Goal: Task Accomplishment & Management: Manage account settings

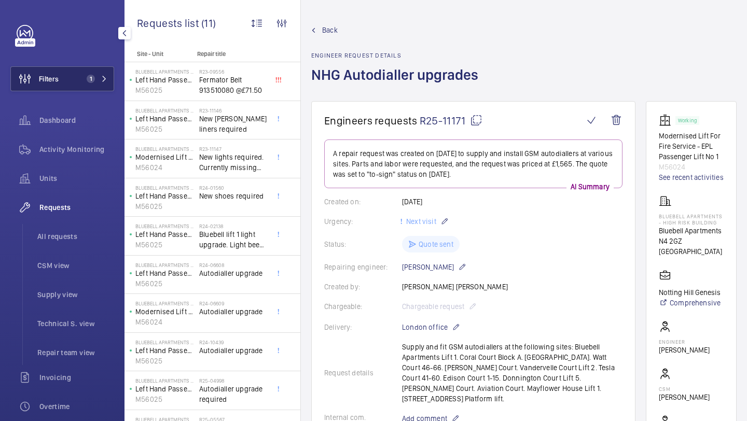
drag, startPoint x: 0, startPoint y: 0, endPoint x: 73, endPoint y: 79, distance: 107.2
click at [73, 79] on button "Filters 1" at bounding box center [62, 78] width 104 height 25
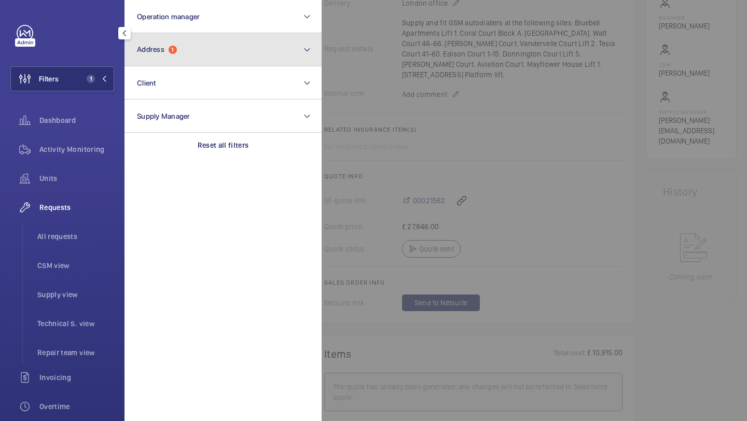
click at [164, 62] on button "Address 1" at bounding box center [223, 49] width 197 height 33
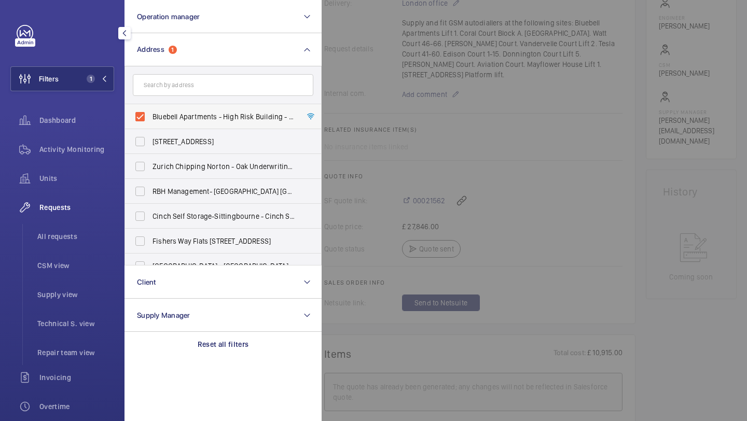
click at [168, 112] on span "Bluebell Apartments - High Risk Building - Bluebell Apartments, LONDON N4 2GZ" at bounding box center [224, 117] width 143 height 10
click at [150, 112] on input "Bluebell Apartments - High Risk Building - Bluebell Apartments, LONDON N4 2GZ" at bounding box center [140, 116] width 21 height 21
checkbox input "false"
click at [173, 91] on input "text" at bounding box center [223, 85] width 181 height 22
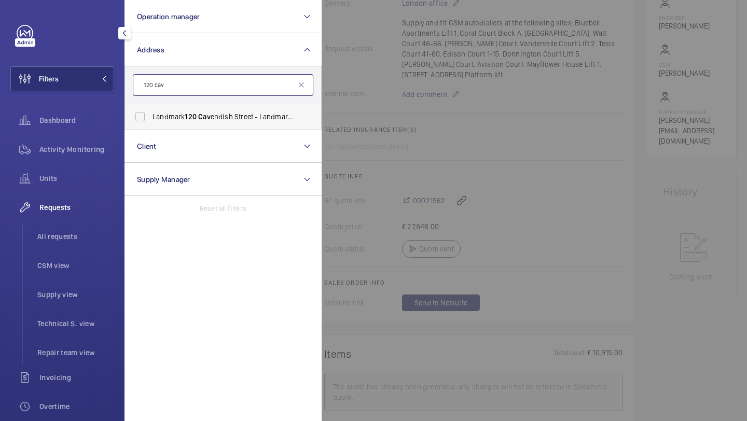
type input "120 cav"
click at [161, 107] on label "Landmark 120 Cav endish Street - Landmark Office Space - New Cav endish Street,…" at bounding box center [215, 116] width 181 height 25
click at [150, 107] on input "Landmark 120 Cav endish Street - Landmark Office Space - New Cav endish Street,…" at bounding box center [140, 116] width 21 height 21
checkbox input "true"
click at [370, 104] on div at bounding box center [695, 210] width 747 height 421
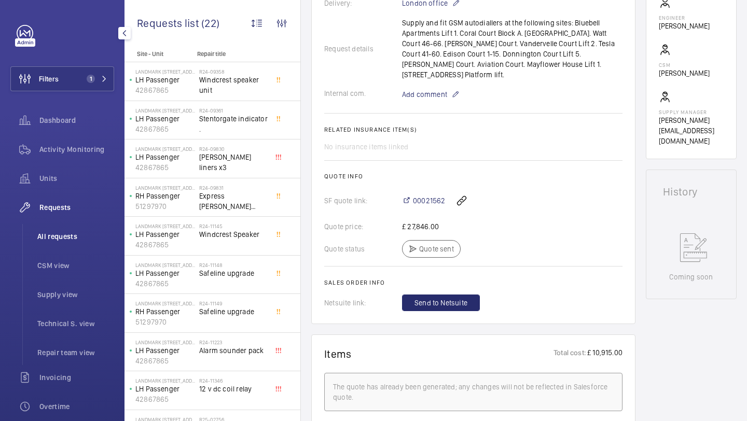
click at [57, 247] on li "All requests" at bounding box center [71, 236] width 85 height 25
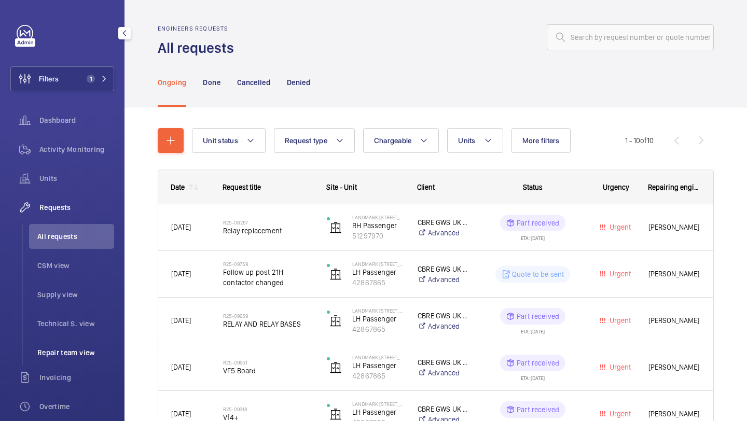
click at [52, 353] on span "Repair team view" at bounding box center [75, 353] width 77 height 10
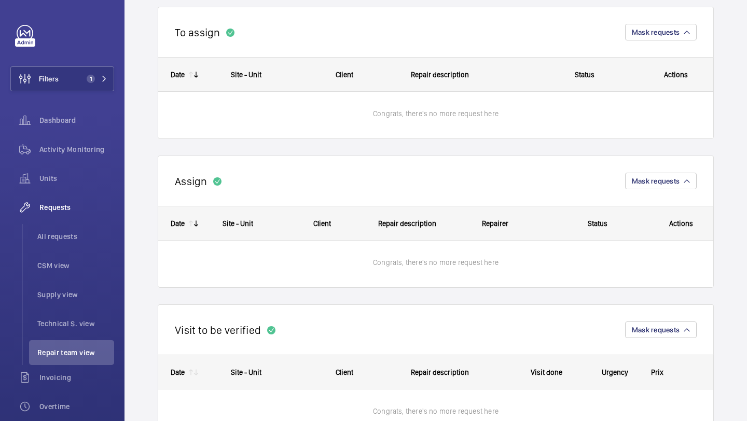
scroll to position [150, 0]
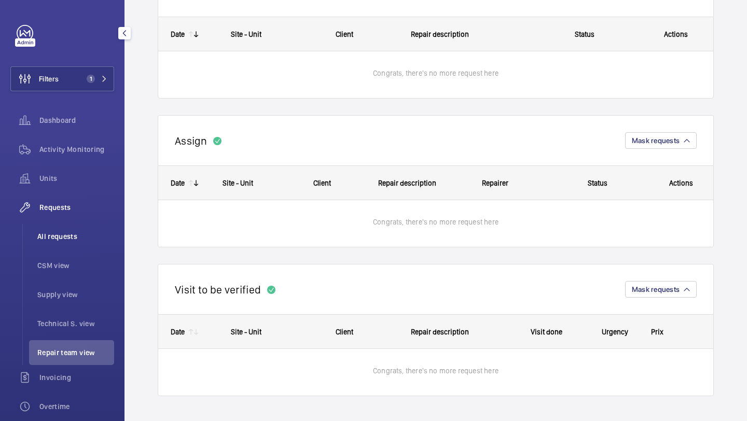
click at [76, 235] on span "All requests" at bounding box center [75, 236] width 77 height 10
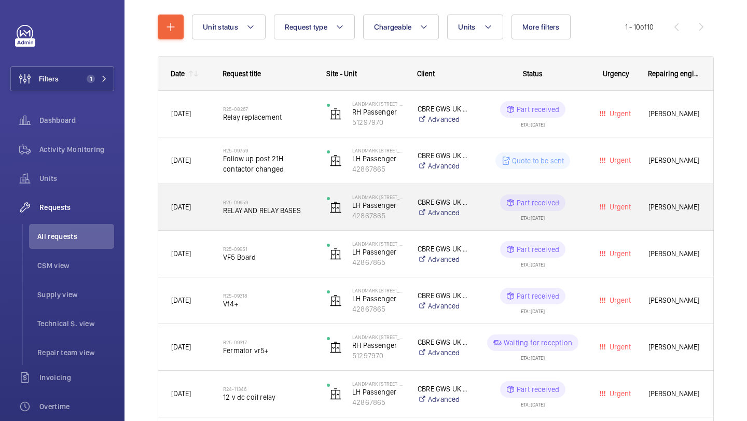
scroll to position [134, 0]
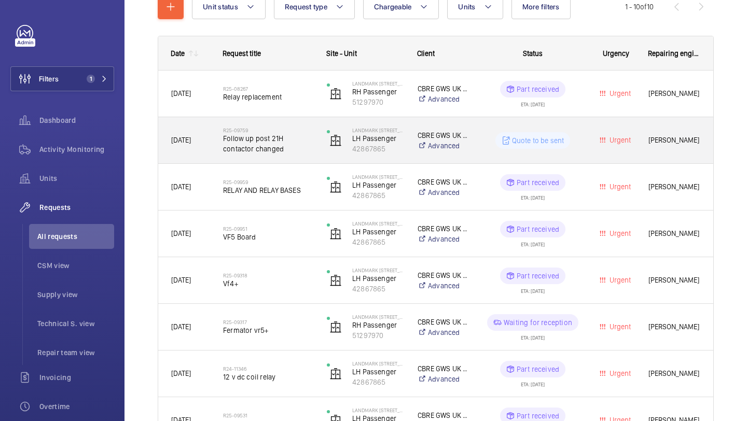
click at [296, 135] on span "Follow up post 21H contactor changed" at bounding box center [268, 143] width 90 height 21
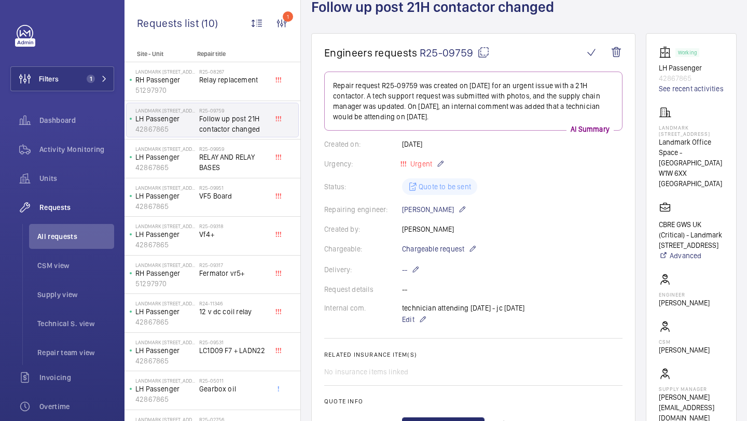
scroll to position [132, 0]
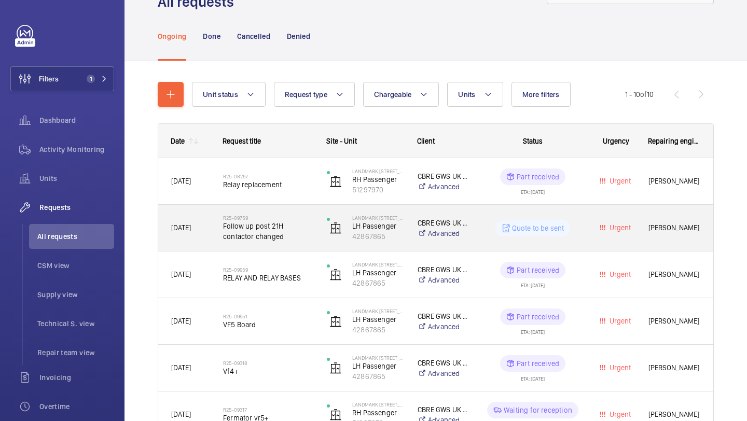
scroll to position [70, 0]
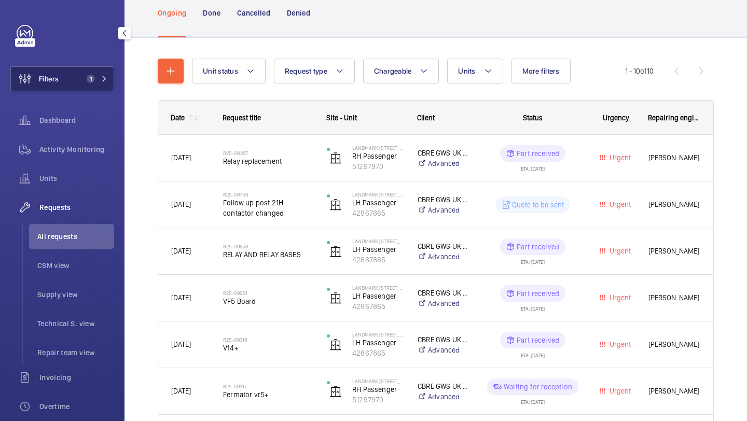
click at [103, 67] on button "Filters 1" at bounding box center [62, 78] width 104 height 25
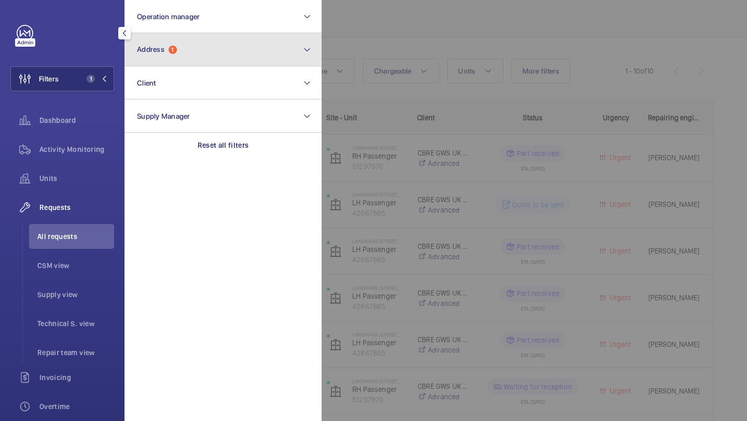
click at [148, 54] on button "Address 1" at bounding box center [223, 49] width 197 height 33
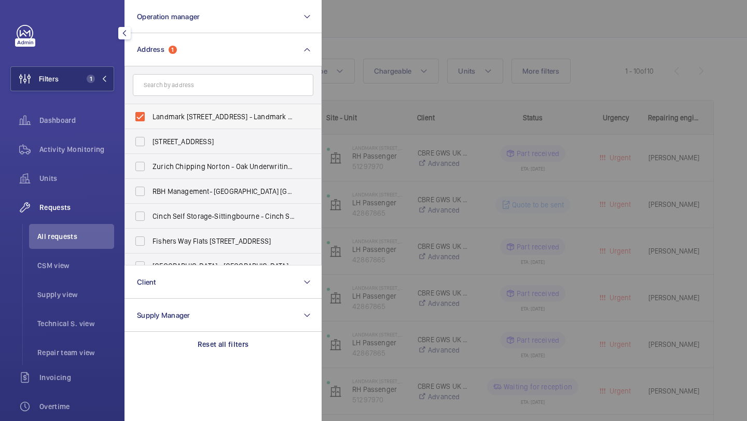
click at [159, 123] on label "Landmark 120 Cavendish Street - Landmark Office Space - New Cavendish Street, L…" at bounding box center [215, 116] width 181 height 25
click at [150, 123] on input "Landmark 120 Cavendish Street - Landmark Office Space - New Cavendish Street, L…" at bounding box center [140, 116] width 21 height 21
checkbox input "false"
click at [169, 92] on input "text" at bounding box center [223, 85] width 181 height 22
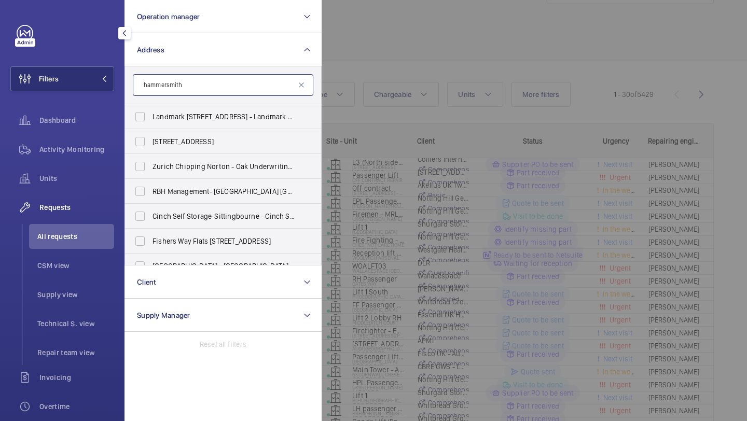
scroll to position [70, 0]
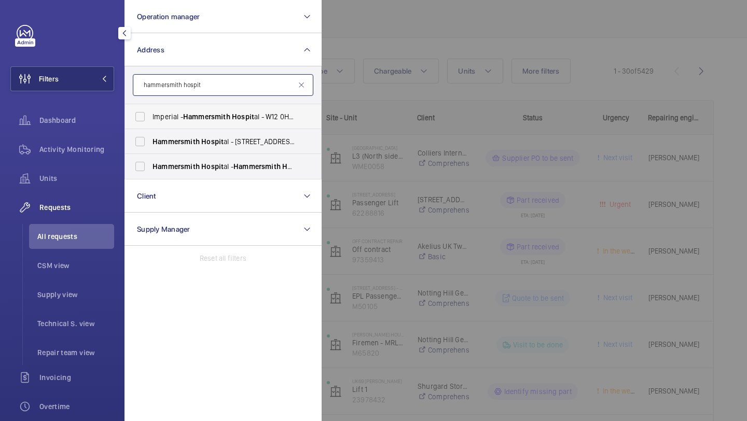
type input "hammersmith hospit"
click at [169, 122] on label "Imperial - Hammersmith Hospit al - W12 0HS, LONDON W12 0HS" at bounding box center [215, 116] width 181 height 25
click at [150, 122] on input "Imperial - Hammersmith Hospit al - W12 0HS, LONDON W12 0HS" at bounding box center [140, 116] width 21 height 21
checkbox input "true"
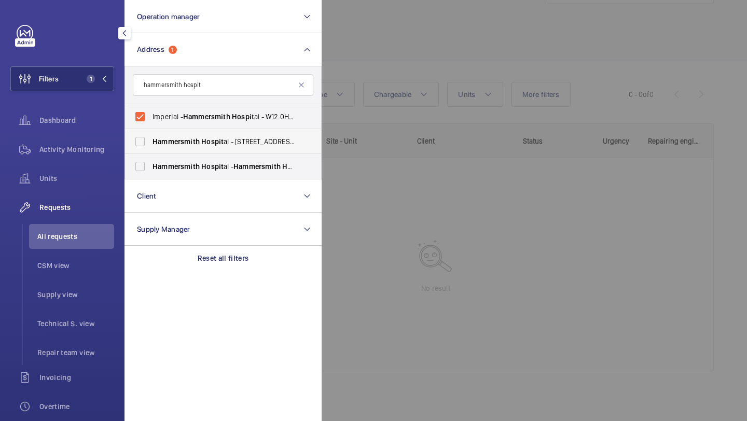
click at [166, 142] on span "Hammersmith" at bounding box center [176, 141] width 47 height 8
click at [150, 142] on input "Hammersmith Hospit al - 72 Du Cane Rd, LONDON W12 0HS" at bounding box center [140, 141] width 21 height 21
checkbox input "true"
click at [166, 163] on span "Hammersmith" at bounding box center [176, 166] width 47 height 8
click at [150, 163] on input "Hammersmith Hospit al - Hammersmith Hospit al, 72 Du Cane Road, LONDON W12 0HS" at bounding box center [140, 166] width 21 height 21
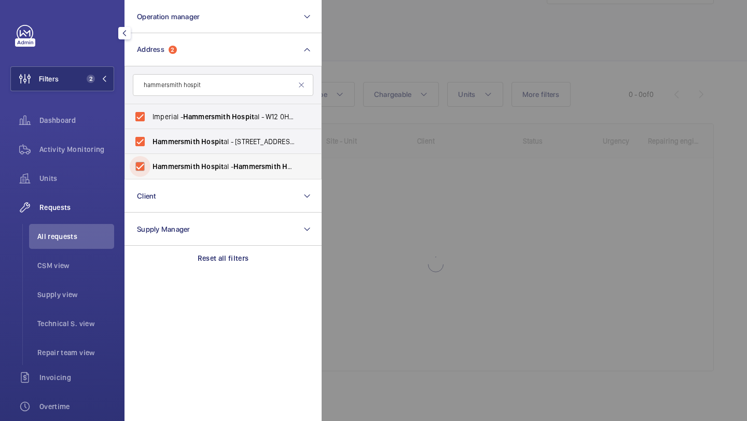
checkbox input "true"
click at [353, 57] on div at bounding box center [695, 210] width 747 height 421
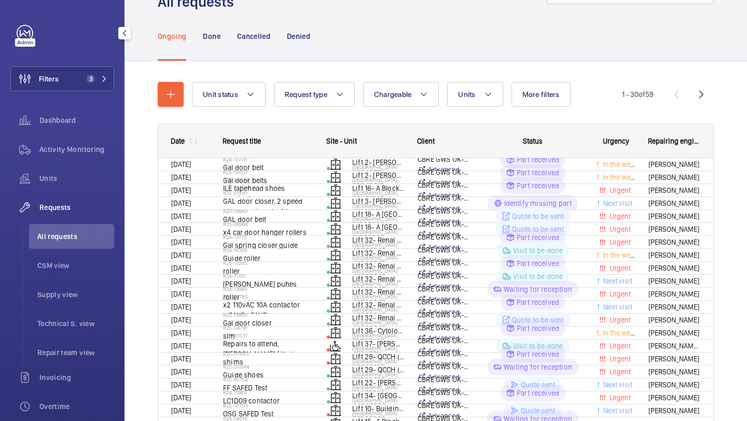
scroll to position [70, 0]
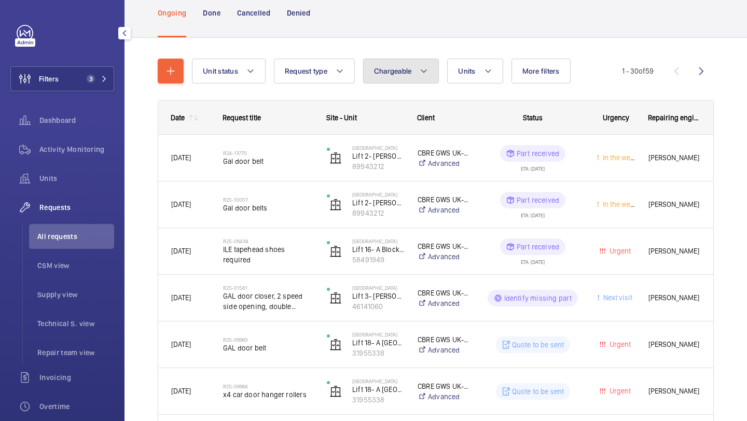
click at [388, 79] on button "Chargeable" at bounding box center [401, 71] width 76 height 25
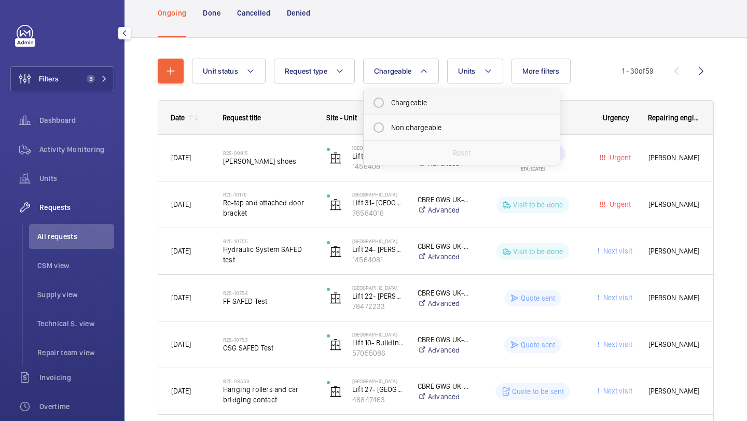
click at [411, 108] on mat-radio-button "Chargeable" at bounding box center [461, 102] width 187 height 21
radio input "true"
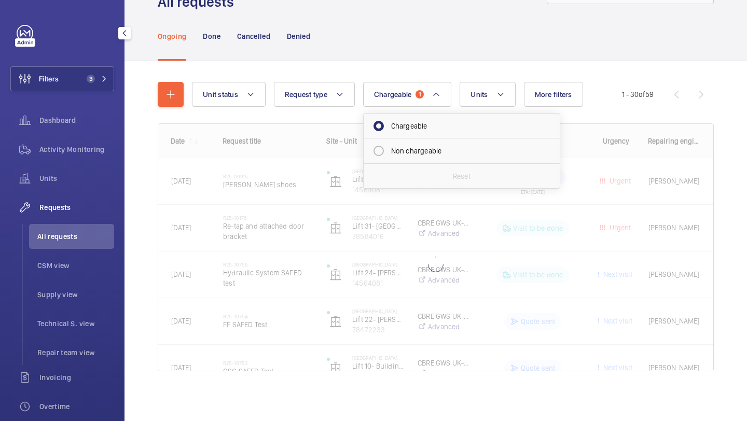
scroll to position [46, 0]
click at [487, 46] on div "Ongoing Done Cancelled Denied" at bounding box center [436, 35] width 556 height 49
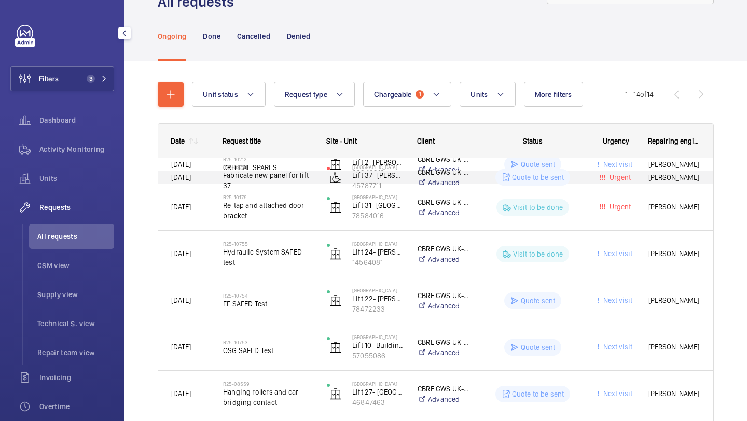
scroll to position [70, 0]
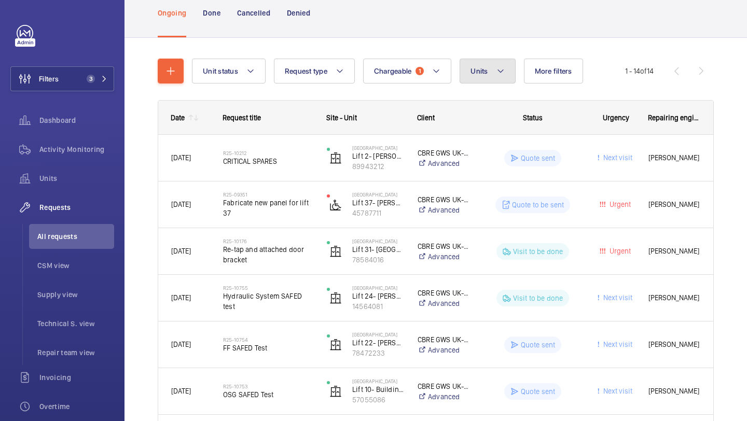
click at [498, 70] on mat-icon at bounding box center [500, 71] width 8 height 12
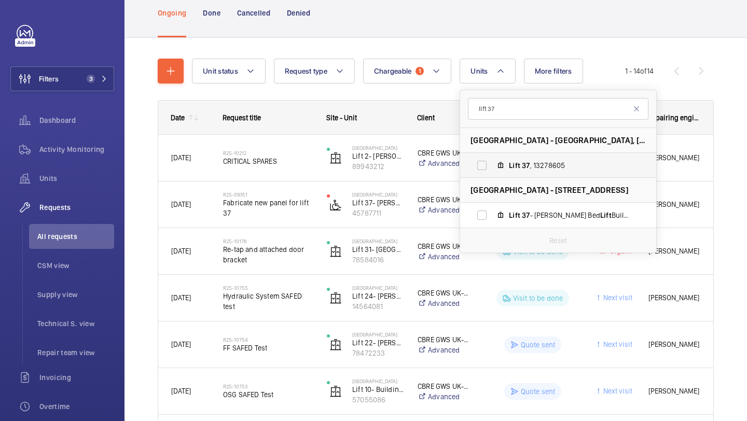
type input "lift 37"
click at [491, 174] on label "Lift 37 , 13278605" at bounding box center [550, 165] width 180 height 25
click at [491, 174] on input "Lift 37 , 13278605" at bounding box center [482, 165] width 21 height 21
checkbox input "true"
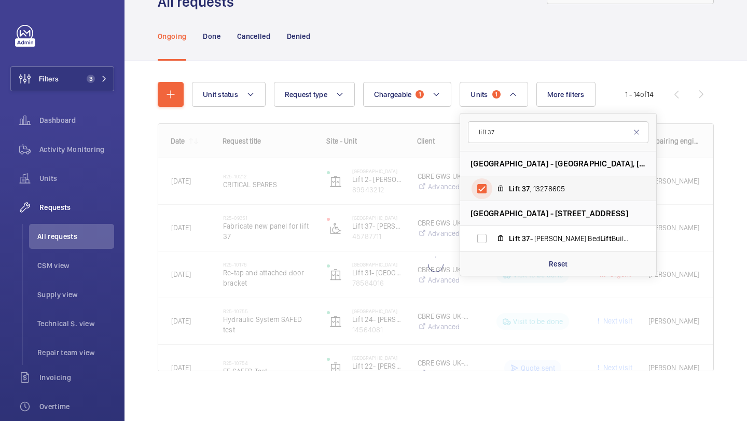
scroll to position [46, 0]
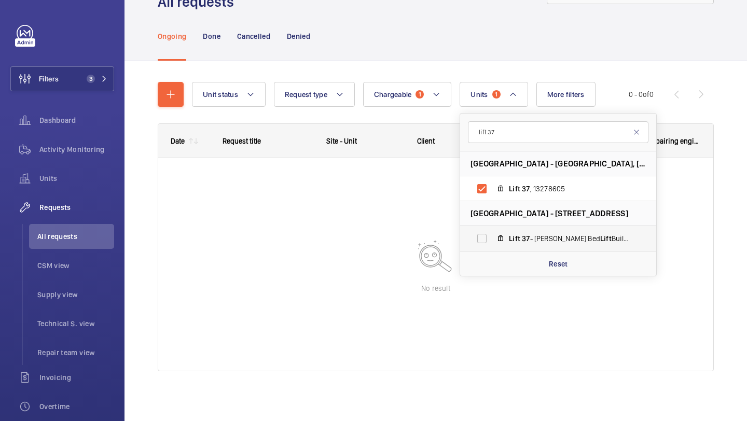
click at [535, 244] on label "Lift 37 - [PERSON_NAME] Bed Lift Building 201, 45787711" at bounding box center [550, 238] width 180 height 25
click at [492, 244] on input "Lift 37 - [PERSON_NAME] Bed Lift Building 201, 45787711" at bounding box center [482, 238] width 21 height 21
checkbox input "true"
click at [747, 186] on div "Unit status Request type Chargeable 1 Units 2 lift 37 Hammersmith Hospital - Ha…" at bounding box center [436, 241] width 623 height 360
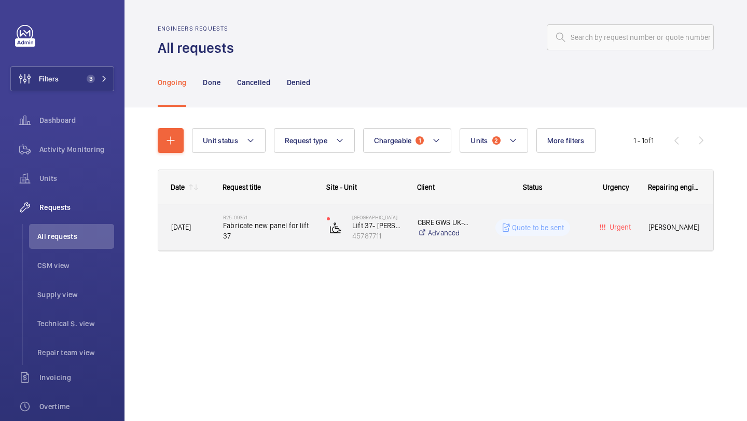
click at [302, 240] on span "Fabricate new panel for lift 37" at bounding box center [268, 230] width 90 height 21
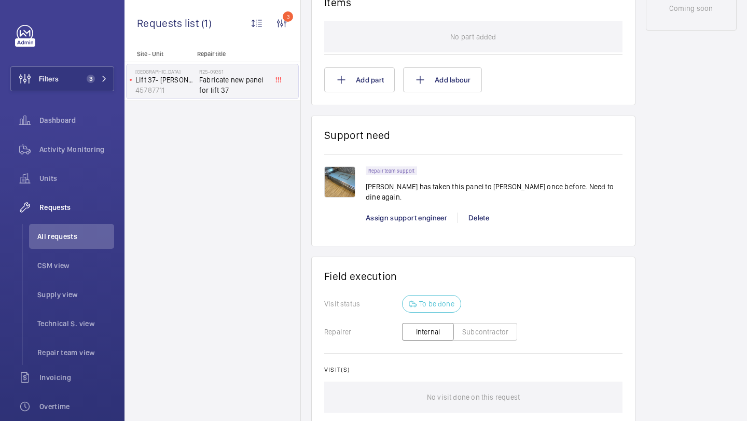
scroll to position [618, 0]
click at [336, 184] on img at bounding box center [339, 181] width 31 height 31
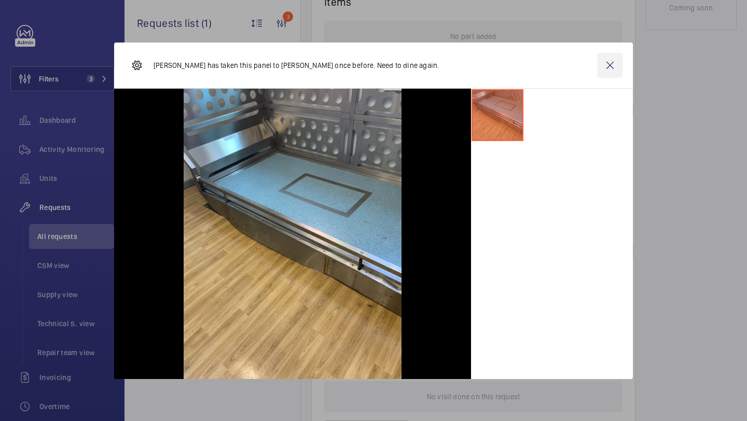
click at [620, 66] on wm-front-icon-button at bounding box center [610, 65] width 25 height 25
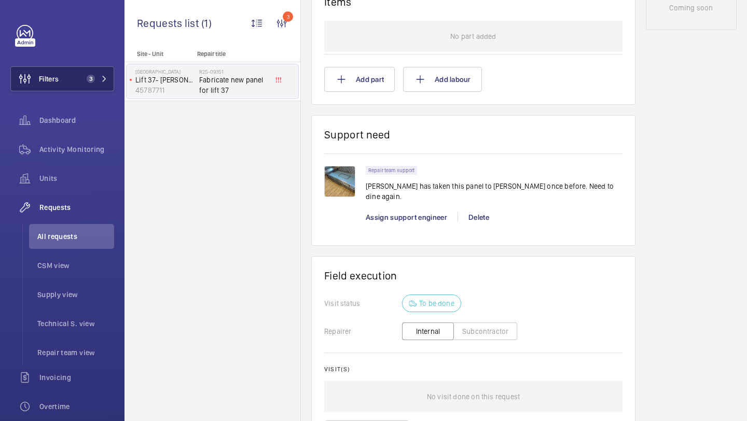
click at [104, 81] on mat-icon at bounding box center [104, 79] width 6 height 6
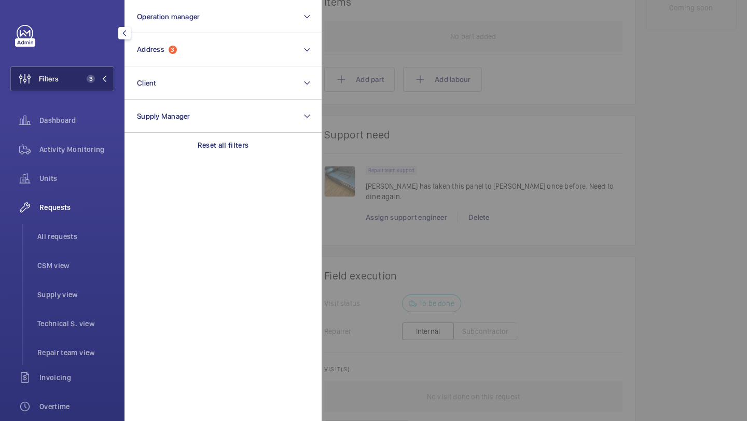
click at [92, 87] on button "Filters 3" at bounding box center [62, 78] width 104 height 25
click at [92, 85] on button "Filters 3" at bounding box center [62, 78] width 104 height 25
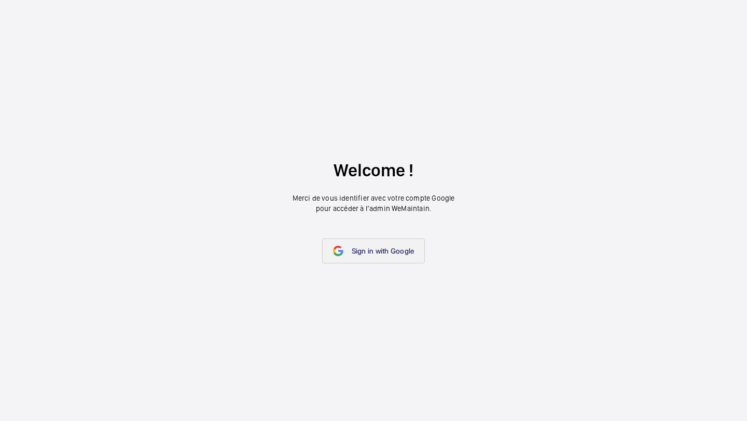
click at [372, 251] on span "Sign in with Google" at bounding box center [383, 251] width 63 height 8
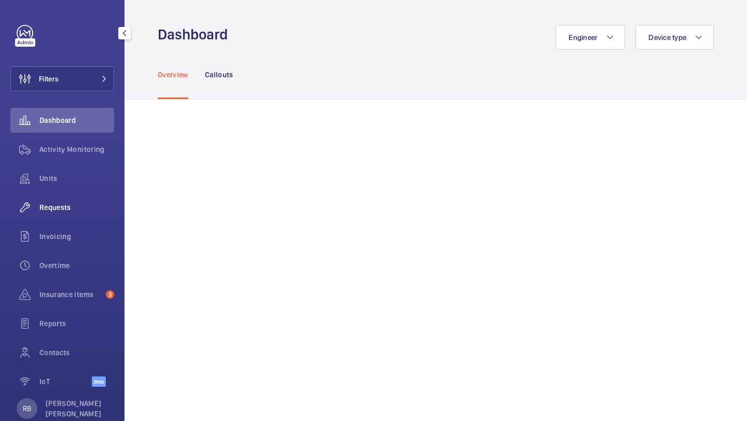
click at [61, 215] on div "Requests" at bounding box center [62, 207] width 104 height 25
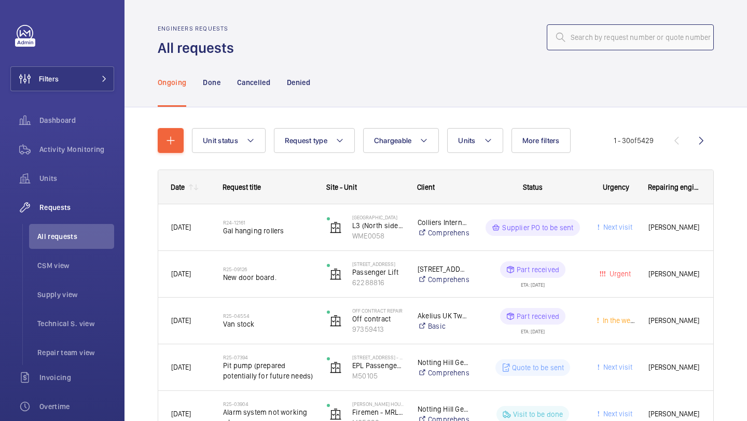
click at [624, 35] on input "text" at bounding box center [630, 37] width 167 height 26
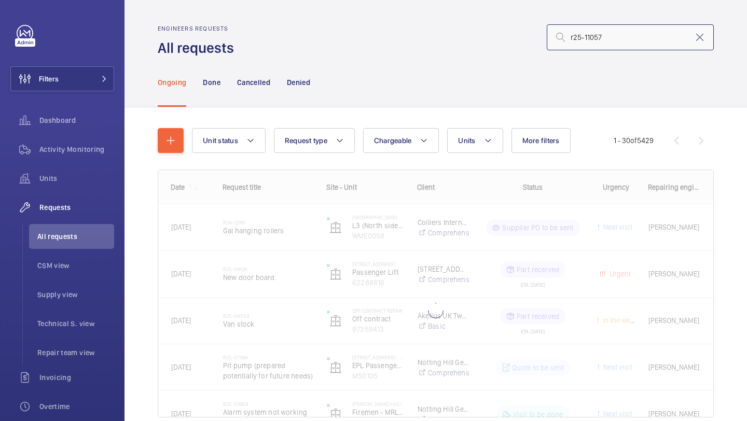
click at [606, 40] on input "r25-11057" at bounding box center [630, 37] width 167 height 26
click at [572, 37] on input "r25-11057" at bounding box center [630, 37] width 167 height 26
click at [655, 28] on input "r25-11057" at bounding box center [630, 37] width 167 height 26
click at [653, 35] on input "r25-11057" at bounding box center [630, 37] width 167 height 26
click at [498, 68] on div "Ongoing Done Cancelled Denied" at bounding box center [436, 82] width 556 height 49
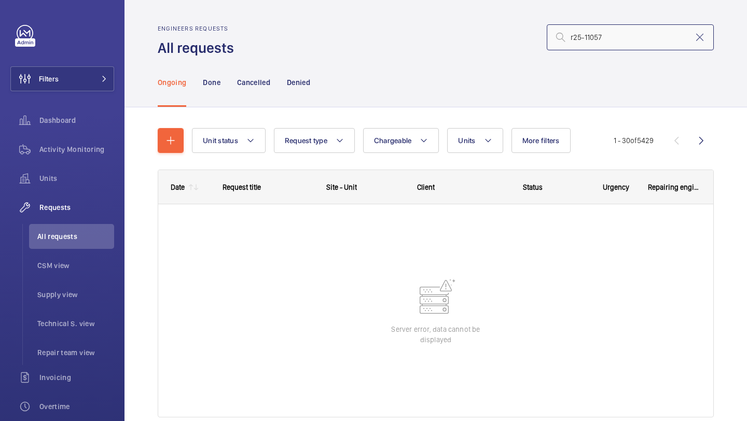
click at [638, 35] on input "r25-11057" at bounding box center [630, 37] width 167 height 26
click at [586, 39] on input "r25-11057" at bounding box center [630, 37] width 167 height 26
type input "11057"
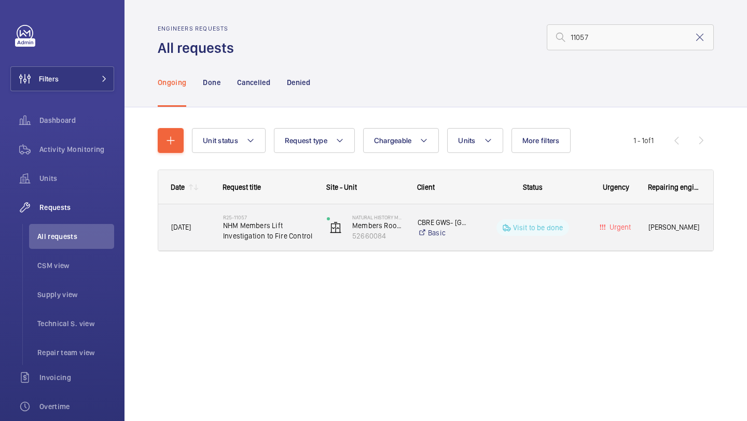
click at [288, 227] on span "NHM Members Lift Investigation to Fire Control" at bounding box center [268, 230] width 90 height 21
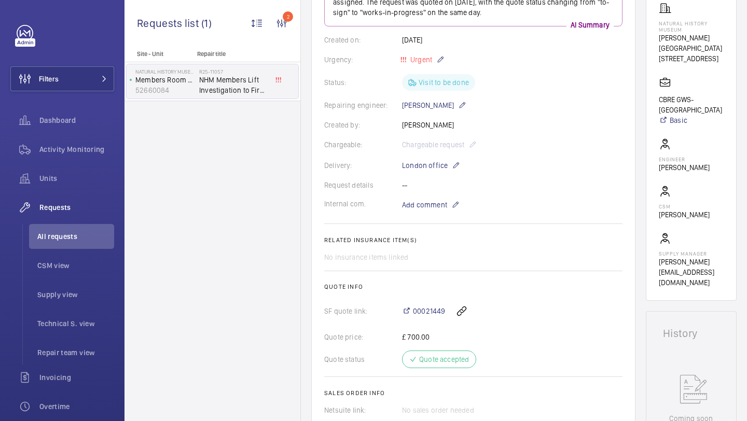
scroll to position [243, 0]
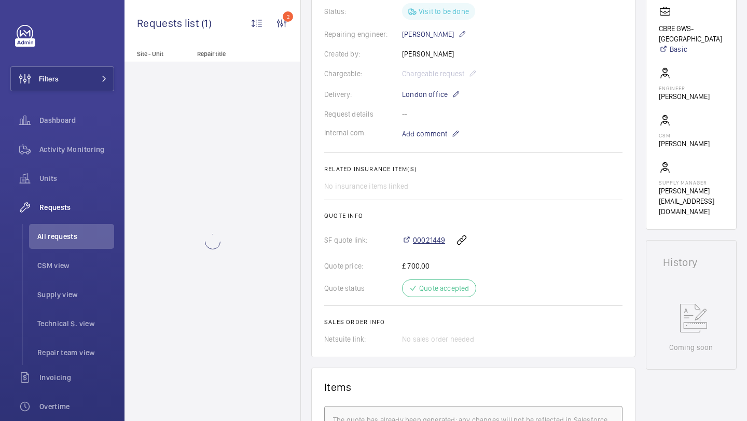
click at [414, 238] on span "00021449" at bounding box center [429, 240] width 32 height 10
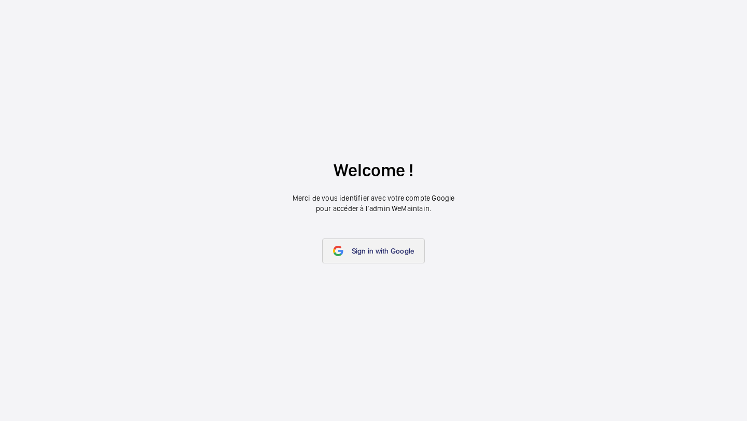
click at [368, 242] on link "Sign in with Google" at bounding box center [373, 251] width 103 height 25
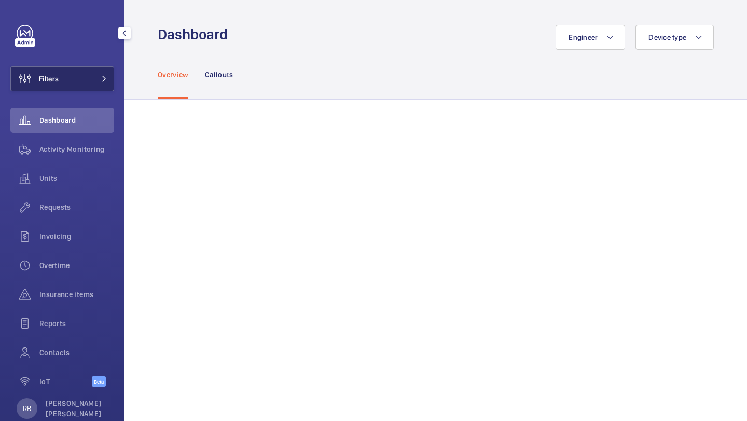
click at [89, 73] on button "Filters" at bounding box center [62, 78] width 104 height 25
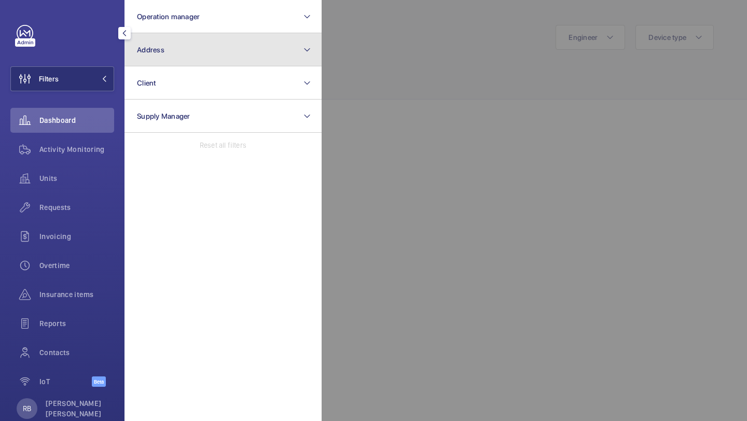
click at [213, 53] on button "Address" at bounding box center [223, 49] width 197 height 33
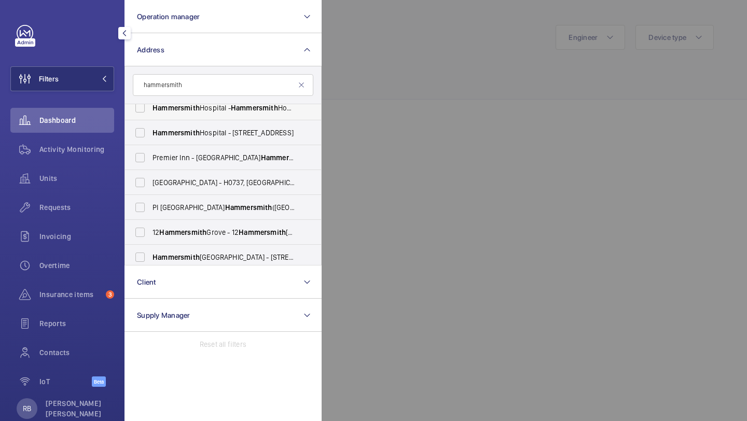
type input "hammersmith"
click at [214, 118] on label "[GEOGRAPHIC_DATA] - [GEOGRAPHIC_DATA], [STREET_ADDRESS]" at bounding box center [215, 107] width 181 height 25
click at [150, 118] on input "[GEOGRAPHIC_DATA] - [GEOGRAPHIC_DATA], [STREET_ADDRESS]" at bounding box center [140, 108] width 21 height 21
checkbox input "true"
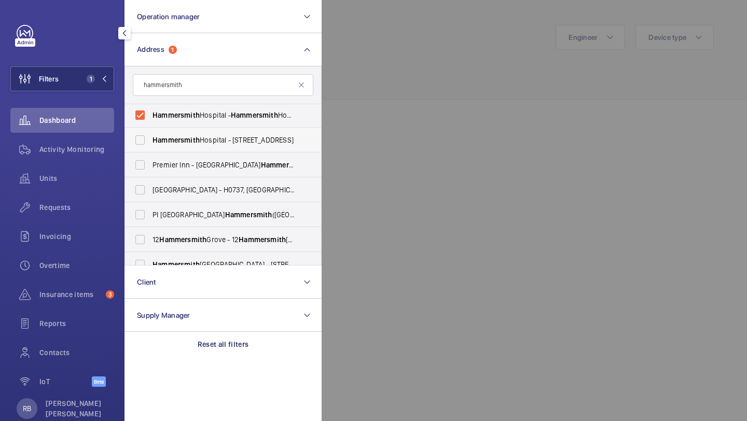
click at [202, 138] on span "[GEOGRAPHIC_DATA] - [STREET_ADDRESS]" at bounding box center [224, 140] width 143 height 10
click at [150, 138] on input "[GEOGRAPHIC_DATA] - [STREET_ADDRESS]" at bounding box center [140, 140] width 21 height 21
checkbox input "true"
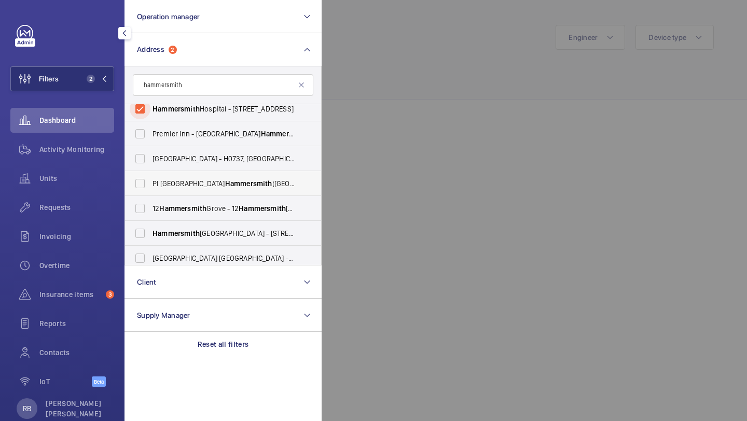
scroll to position [42, 0]
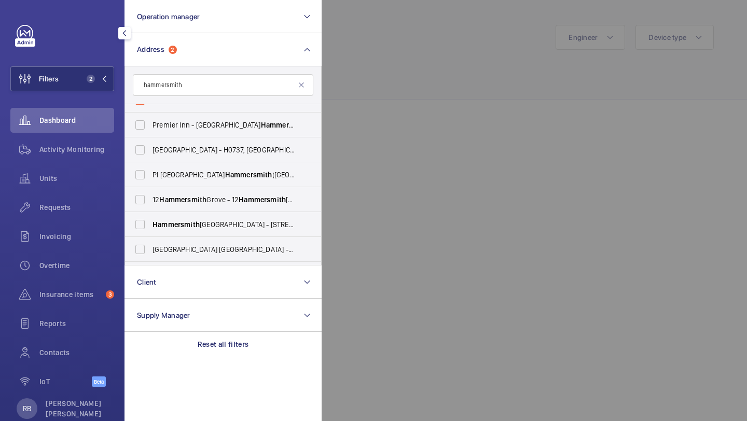
click at [353, 163] on div at bounding box center [695, 210] width 747 height 421
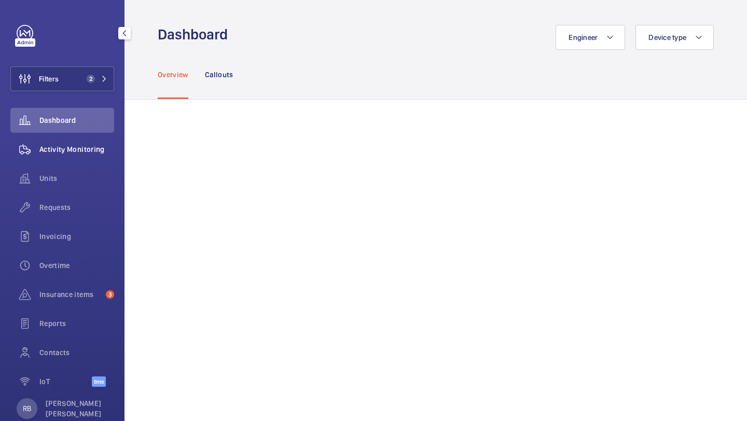
click at [52, 150] on span "Activity Monitoring" at bounding box center [76, 149] width 75 height 10
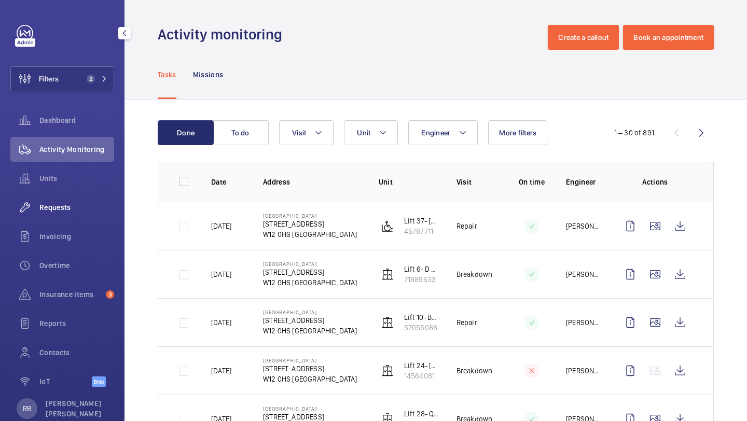
click at [49, 208] on span "Requests" at bounding box center [76, 207] width 75 height 10
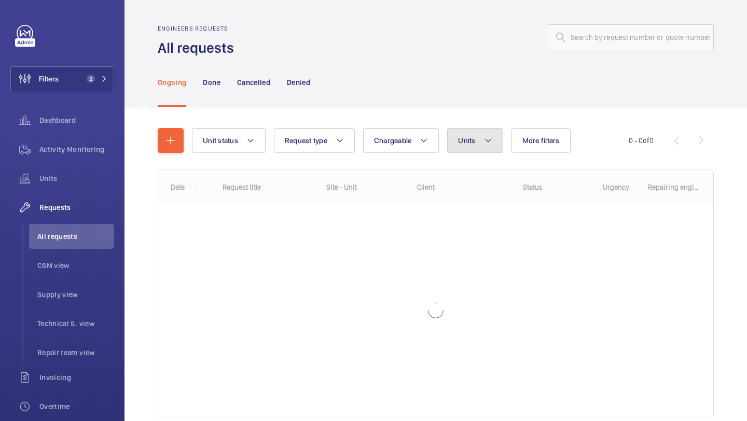
click at [472, 146] on button "Units" at bounding box center [475, 140] width 56 height 25
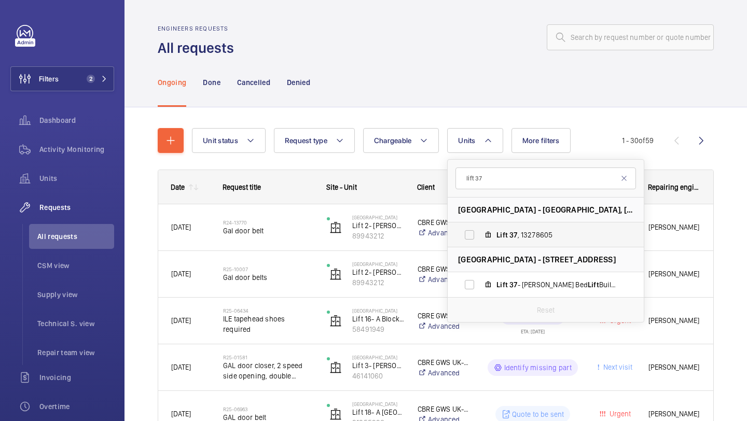
type input "lift 37"
click at [484, 237] on label "Lift 37 , 13278605" at bounding box center [538, 235] width 180 height 25
click at [480, 237] on input "Lift 37 , 13278605" at bounding box center [469, 235] width 21 height 21
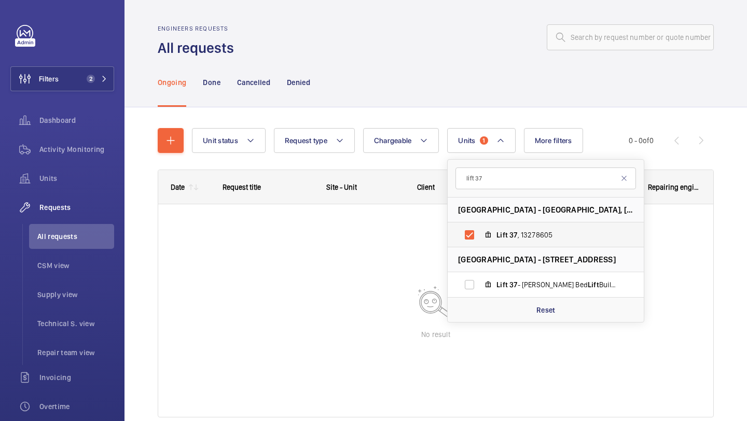
click at [513, 231] on span "37" at bounding box center [513, 235] width 8 height 8
click at [480, 231] on input "Lift 37 , 13278605" at bounding box center [469, 235] width 21 height 21
checkbox input "false"
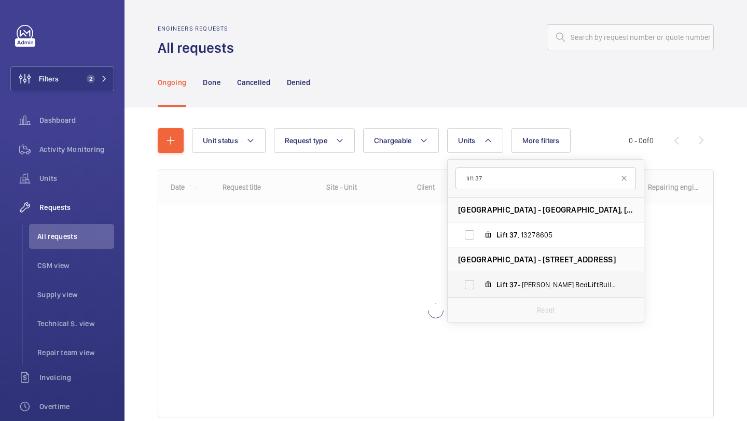
click at [495, 279] on label "Lift 37 - [PERSON_NAME] Bed Lift Building 201, 45787711" at bounding box center [538, 284] width 180 height 25
click at [480, 279] on input "Lift 37 - [PERSON_NAME] Bed Lift Building 201, 45787711" at bounding box center [469, 284] width 21 height 21
checkbox input "true"
click at [747, 209] on div "Unit status Request type Chargeable Units 1 lift 37 [GEOGRAPHIC_DATA] - [GEOGRA…" at bounding box center [436, 287] width 623 height 360
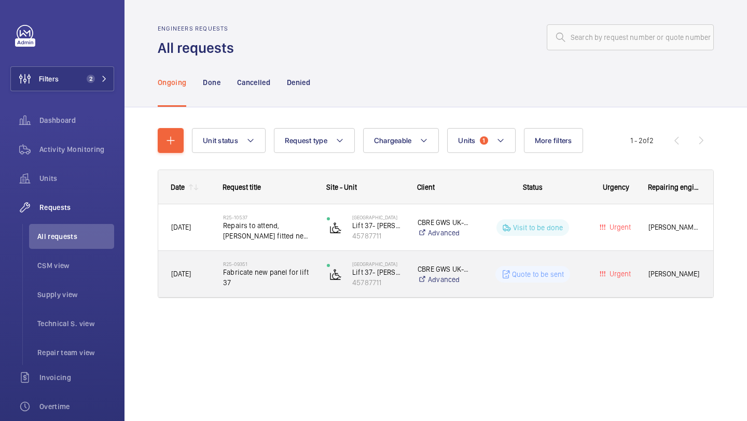
click at [289, 278] on span "Fabricate new panel for lift 37" at bounding box center [268, 277] width 90 height 21
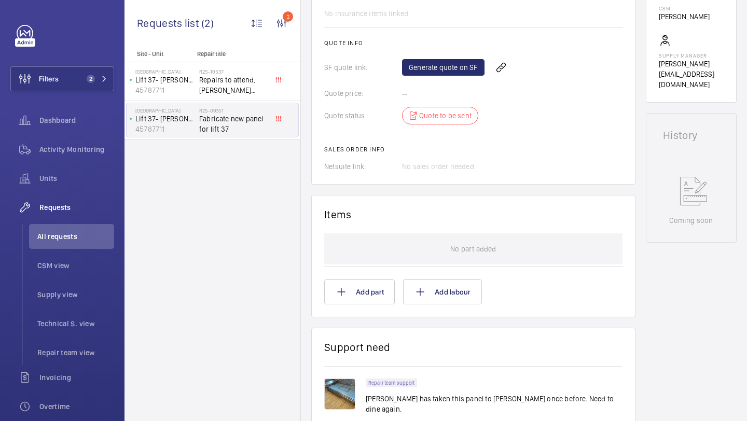
scroll to position [370, 0]
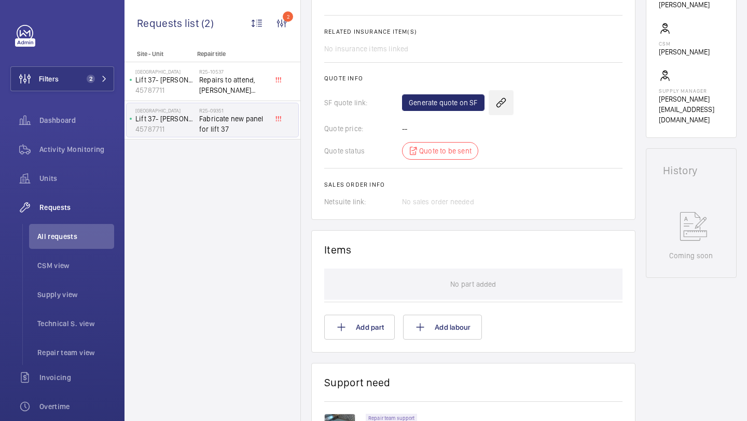
click at [511, 106] on wm-front-icon-button at bounding box center [501, 102] width 25 height 25
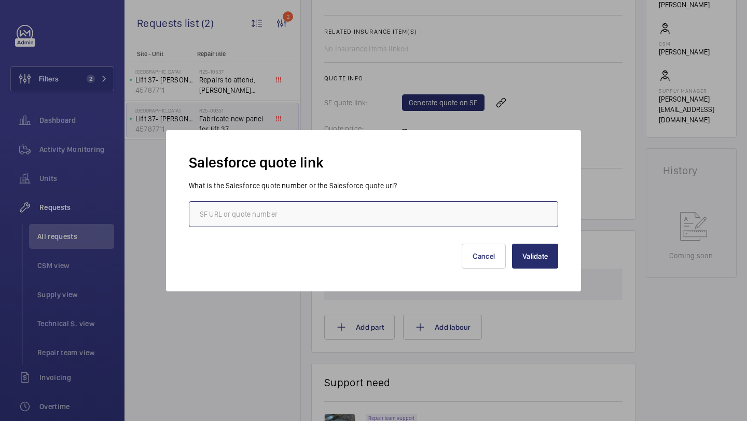
click at [344, 213] on input "text" at bounding box center [373, 214] width 369 height 26
paste input "[URL][DOMAIN_NAME]"
type input "[URL][DOMAIN_NAME]"
click at [525, 256] on button "Validate" at bounding box center [535, 256] width 46 height 25
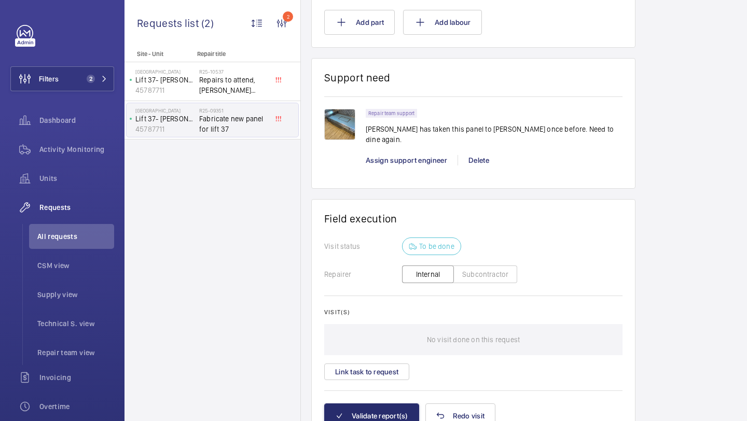
scroll to position [779, 0]
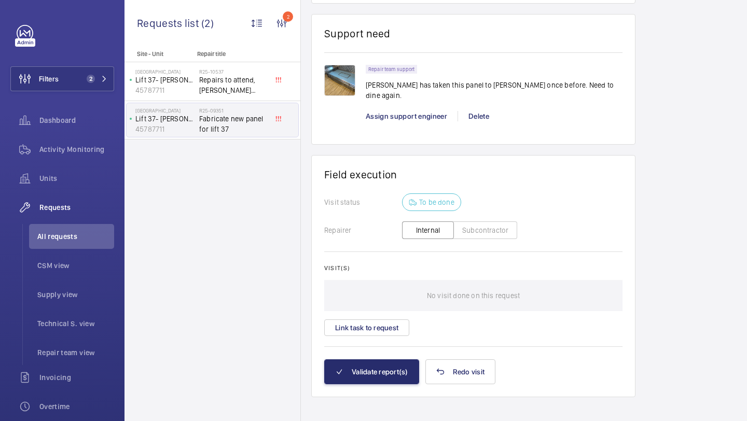
click at [364, 305] on div "Visit(s) No visit done on this request Link task to request" at bounding box center [473, 301] width 298 height 72
click at [364, 320] on button "Link task to request" at bounding box center [366, 328] width 85 height 17
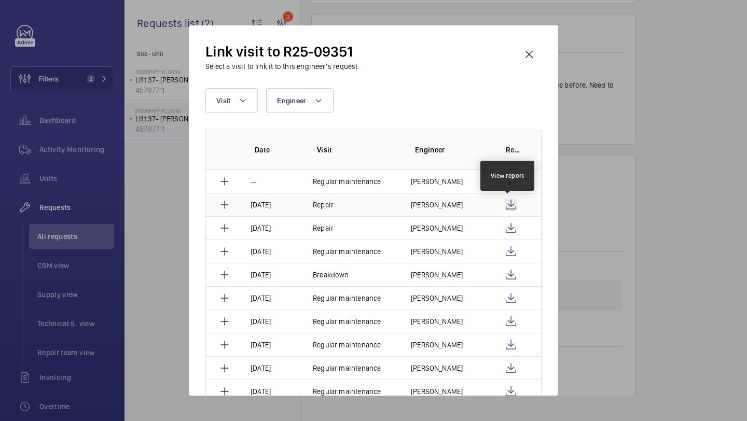
click at [513, 199] on wm-front-icon-button at bounding box center [511, 205] width 12 height 12
click at [432, 214] on td "[PERSON_NAME]" at bounding box center [443, 204] width 91 height 23
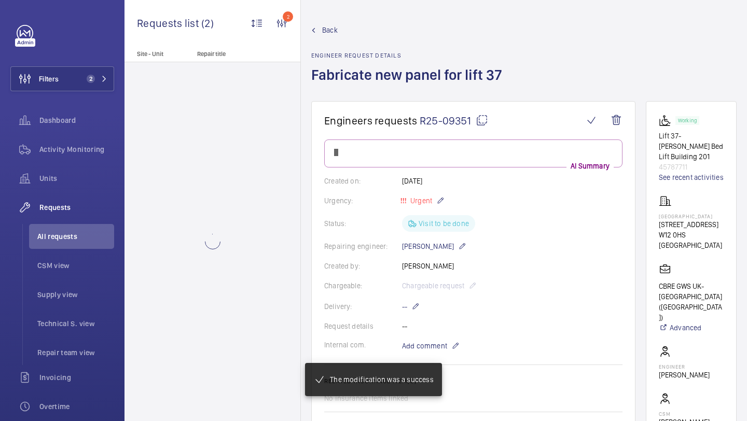
scroll to position [741, 0]
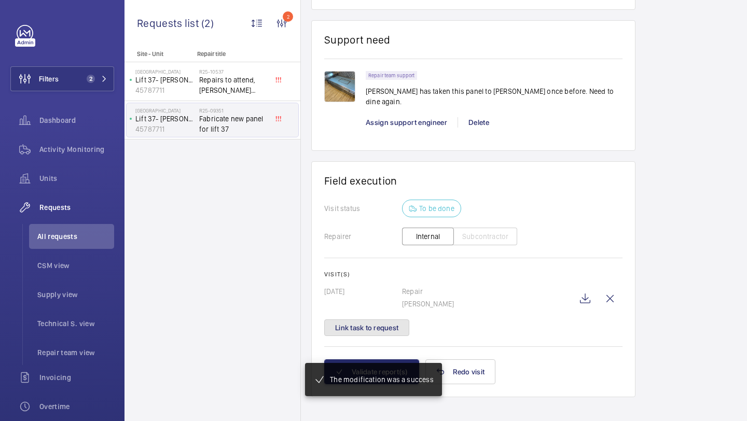
click at [372, 320] on button "Link task to request" at bounding box center [366, 328] width 85 height 17
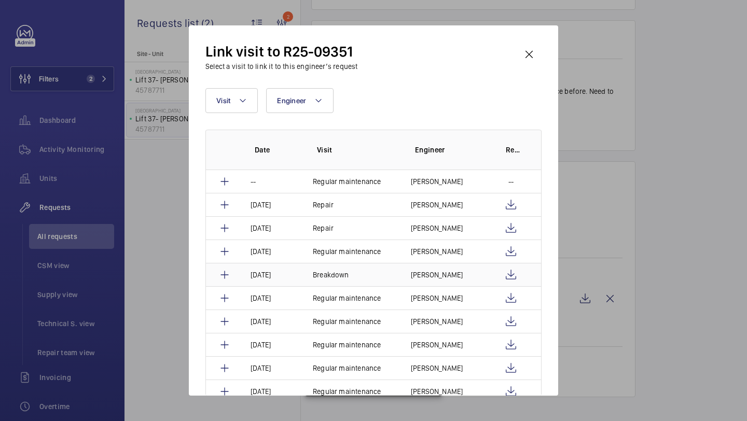
scroll to position [762, 0]
click at [407, 229] on td "[PERSON_NAME]" at bounding box center [443, 227] width 91 height 23
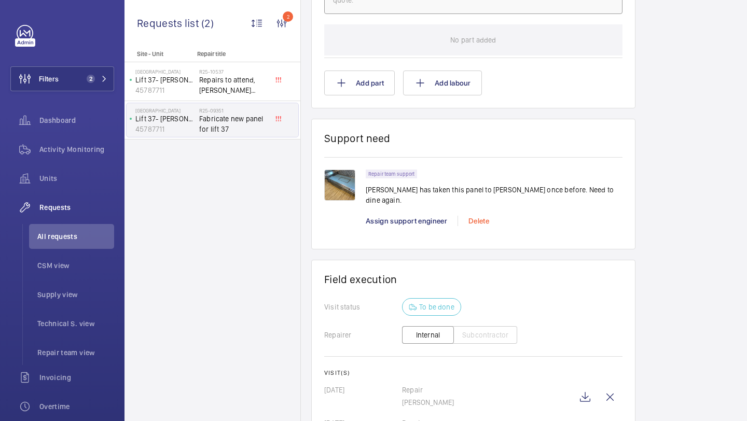
scroll to position [806, 0]
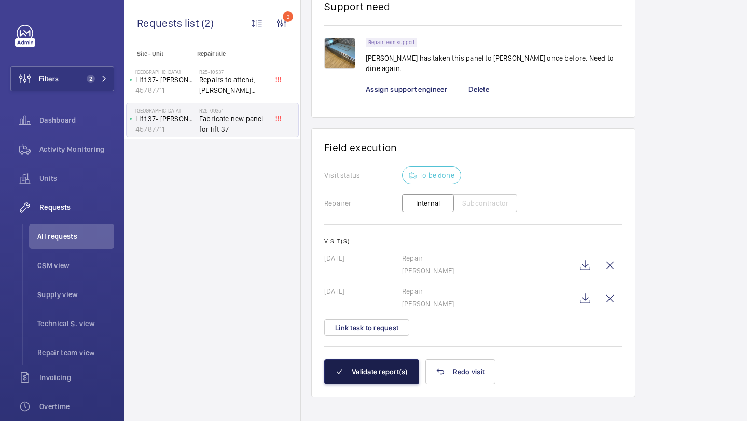
click at [368, 360] on button "Validate report(s)" at bounding box center [371, 372] width 95 height 25
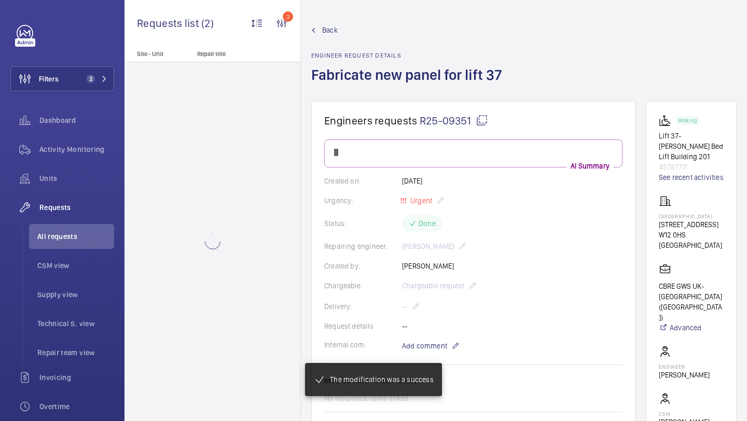
scroll to position [636, 0]
